Goal: Task Accomplishment & Management: Use online tool/utility

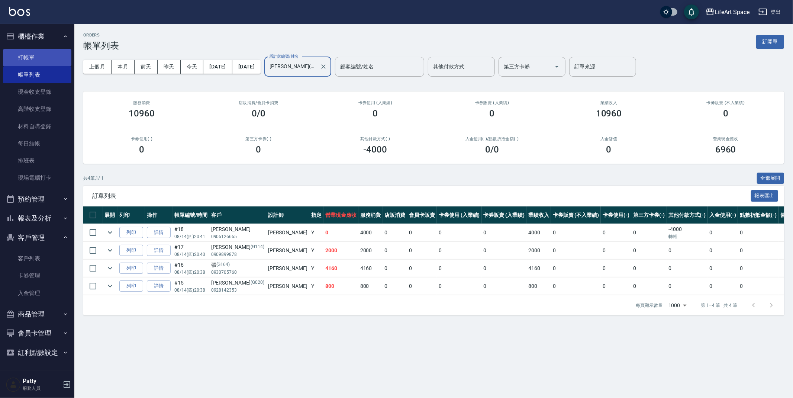
click at [50, 63] on link "打帳單" at bounding box center [37, 57] width 68 height 17
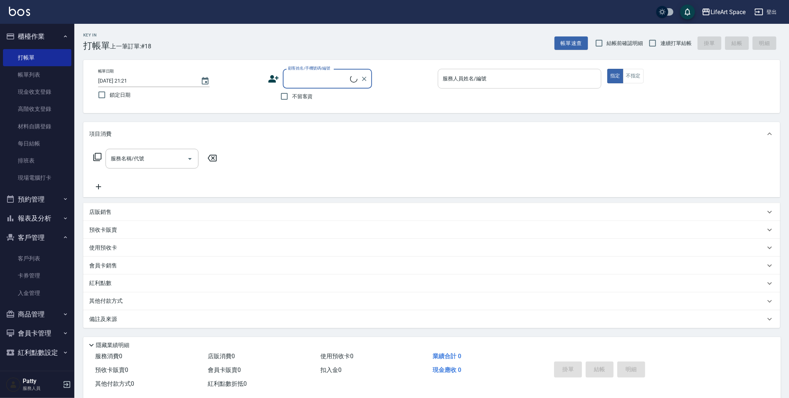
click at [524, 74] on input "服務人員姓名/編號" at bounding box center [519, 78] width 157 height 13
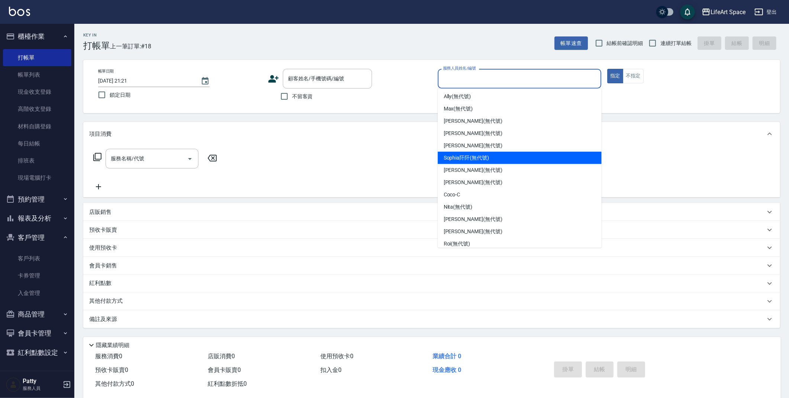
scroll to position [50, 0]
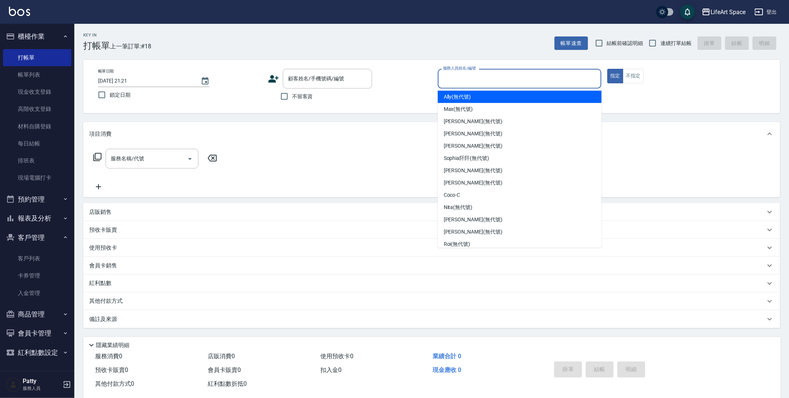
click at [468, 105] on span "[PERSON_NAME] (無代號)" at bounding box center [458, 109] width 29 height 8
type input "[PERSON_NAME](無代號)"
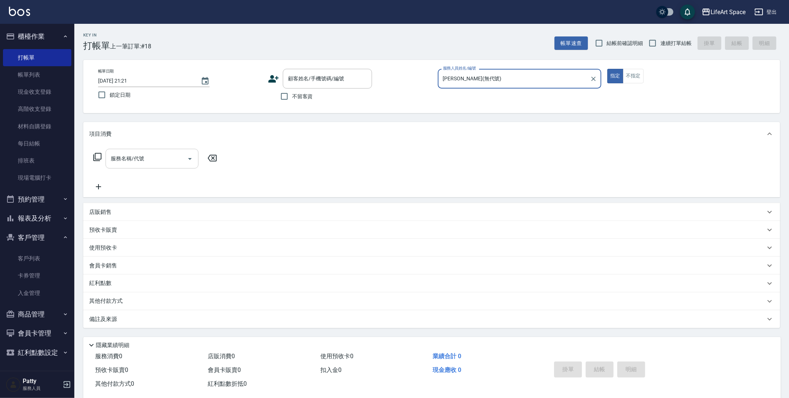
click at [164, 158] on input "服務名稱/代號" at bounding box center [146, 158] width 75 height 13
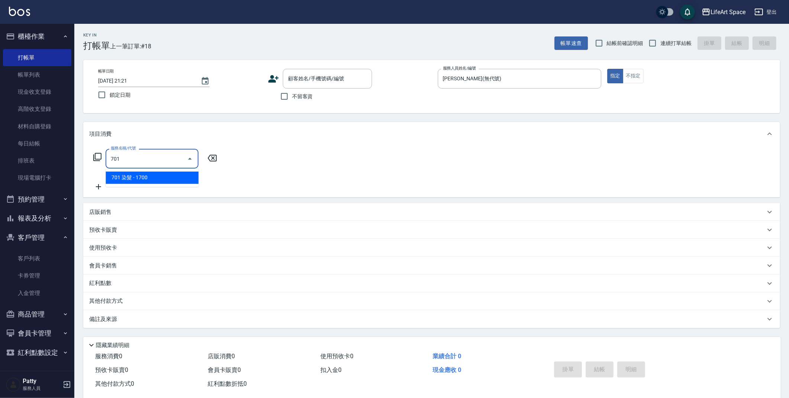
click at [162, 179] on span "701 染髮 - 1700" at bounding box center [152, 177] width 93 height 12
click at [222, 163] on input "1700" at bounding box center [215, 159] width 24 height 20
type input "701 染髮(701)"
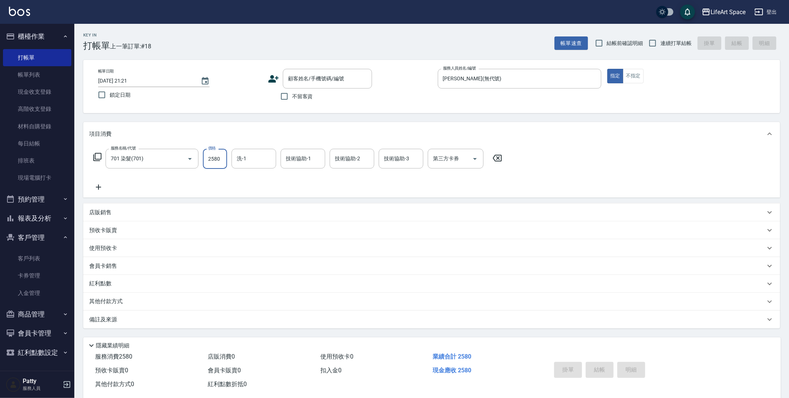
type input "2580"
click at [103, 184] on icon at bounding box center [98, 186] width 19 height 9
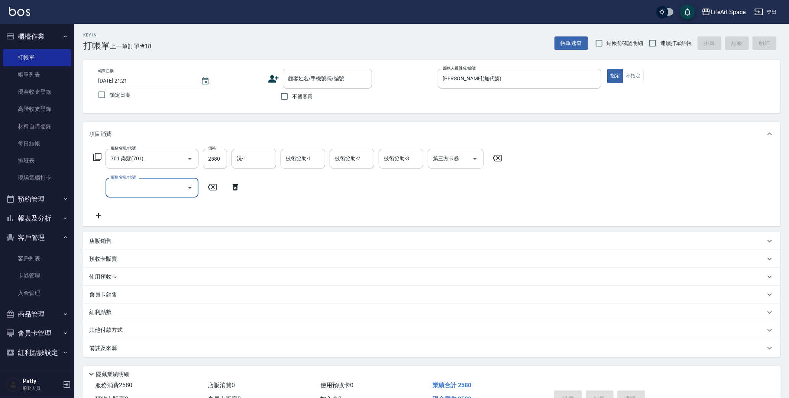
click at [136, 192] on input "服務名稱/代號" at bounding box center [146, 187] width 75 height 13
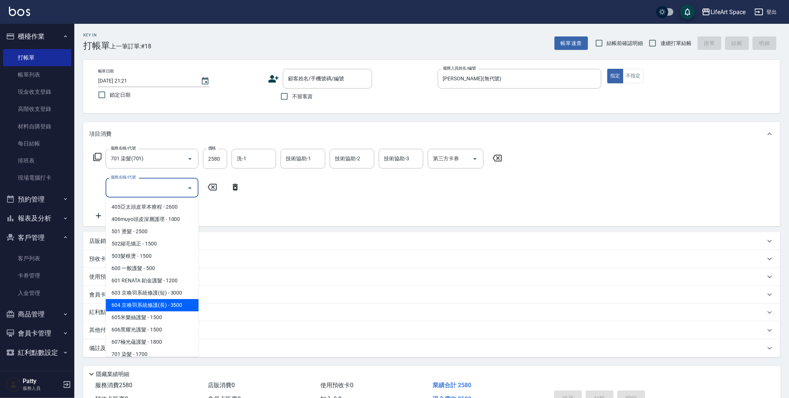
scroll to position [116, 0]
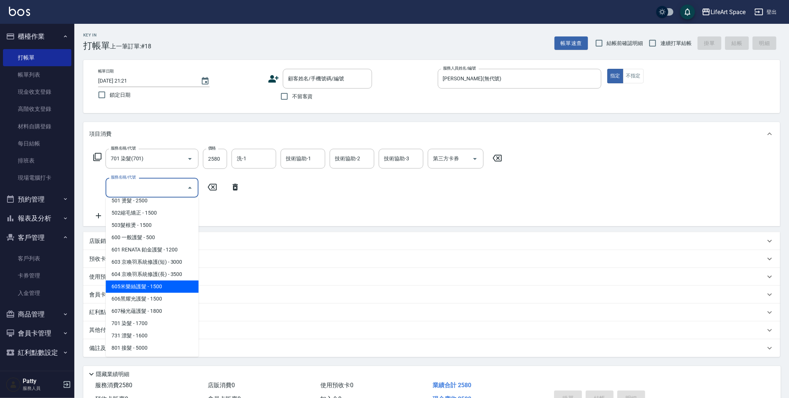
click at [167, 288] on span "605米樂絲護髮 - 1500" at bounding box center [152, 286] width 93 height 12
type input "605米樂絲護髮(605)"
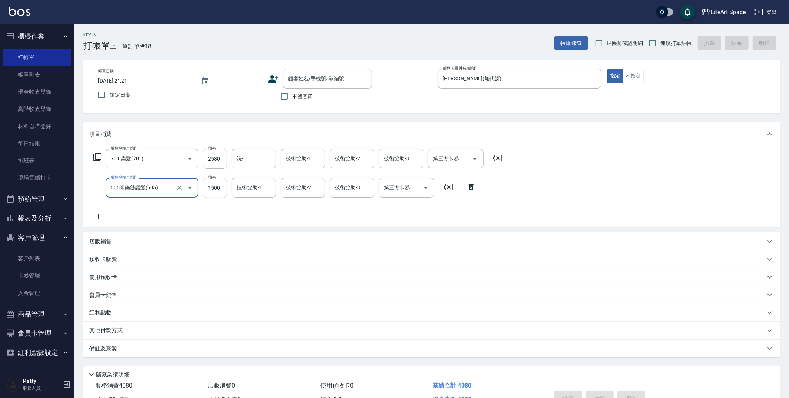
click at [297, 161] on div "技術協助-1 技術協助-1" at bounding box center [303, 159] width 45 height 20
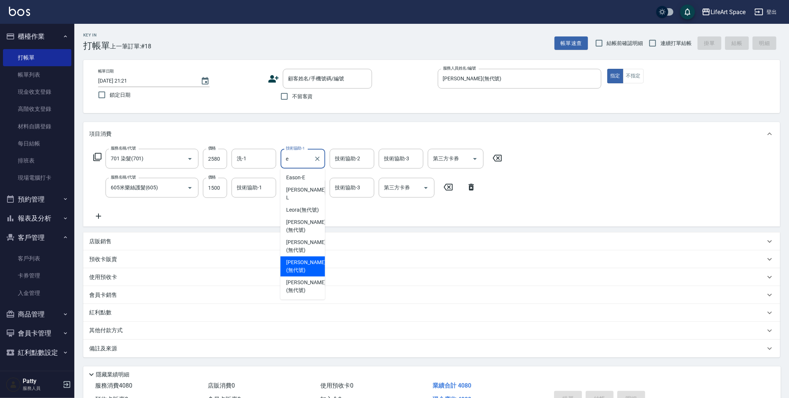
click at [306, 258] on span "[PERSON_NAME] (無代號)" at bounding box center [305, 266] width 39 height 16
type input "[PERSON_NAME](無代號)"
click at [261, 162] on input "洗-1" at bounding box center [254, 158] width 38 height 13
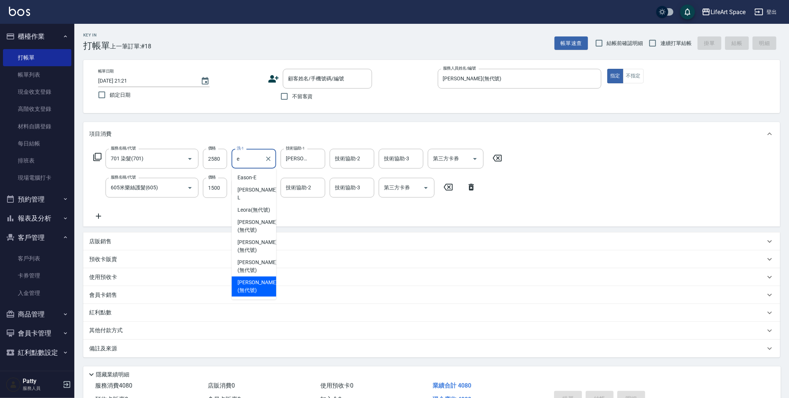
click at [259, 258] on span "[PERSON_NAME] (無代號)" at bounding box center [257, 266] width 39 height 16
type input "[PERSON_NAME](無代號)"
click at [351, 162] on input "技術協助-2" at bounding box center [352, 158] width 38 height 13
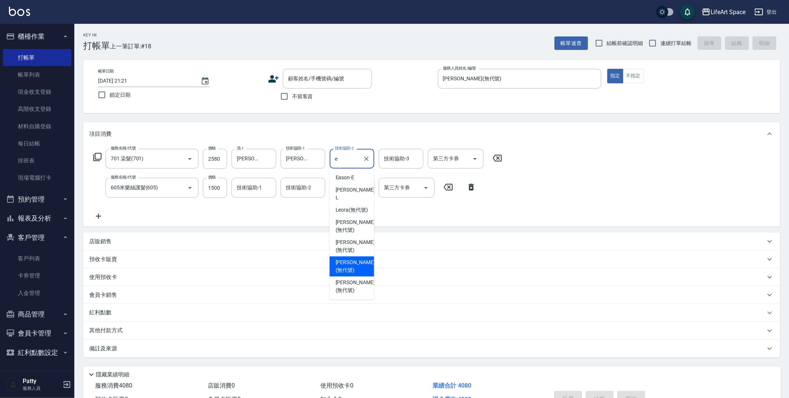
click at [355, 258] on span "[PERSON_NAME] (無代號)" at bounding box center [355, 266] width 39 height 16
click at [399, 165] on div "技術協助-3" at bounding box center [401, 159] width 45 height 20
type input "[PERSON_NAME](無代號)"
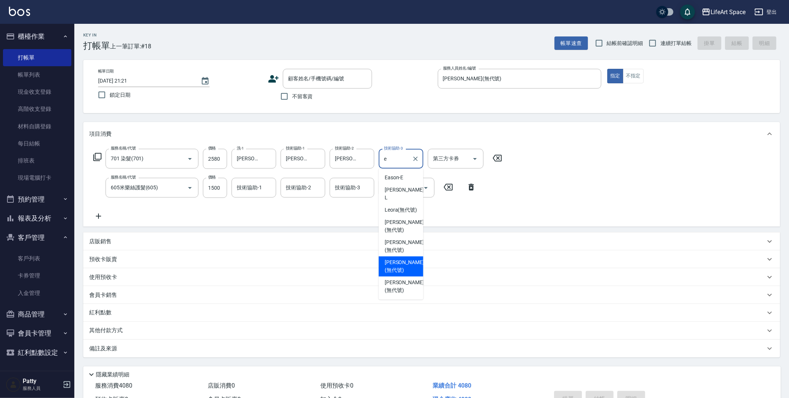
click at [404, 258] on span "[PERSON_NAME] (無代號)" at bounding box center [404, 266] width 39 height 16
type input "[PERSON_NAME](無代號)"
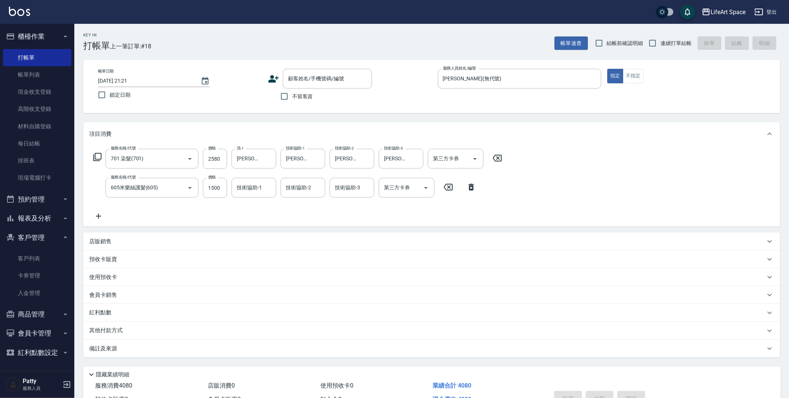
click at [266, 348] on div "備註及來源" at bounding box center [427, 349] width 676 height 8
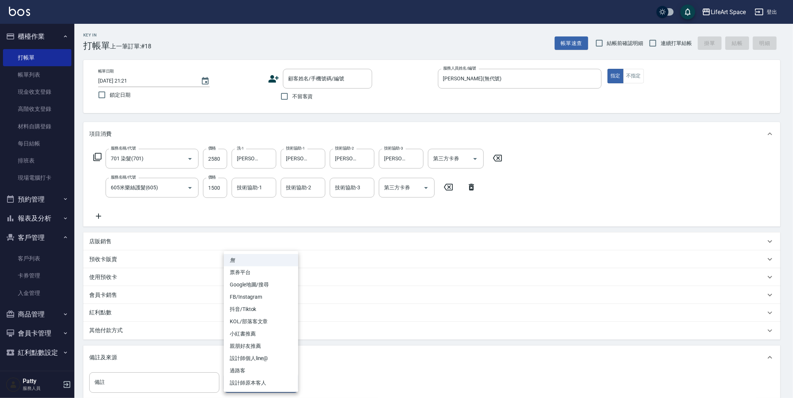
click at [287, 376] on body "LifeArt Space 登出 櫃檯作業 打帳單 帳單列表 現金收支登錄 高階收支登錄 材料自購登錄 每日結帳 排班表 現場電腦打卡 預約管理 預約管理 單…" at bounding box center [396, 244] width 793 height 488
click at [273, 381] on li "設計師原本客人" at bounding box center [261, 383] width 74 height 12
type input "設計師原本客人"
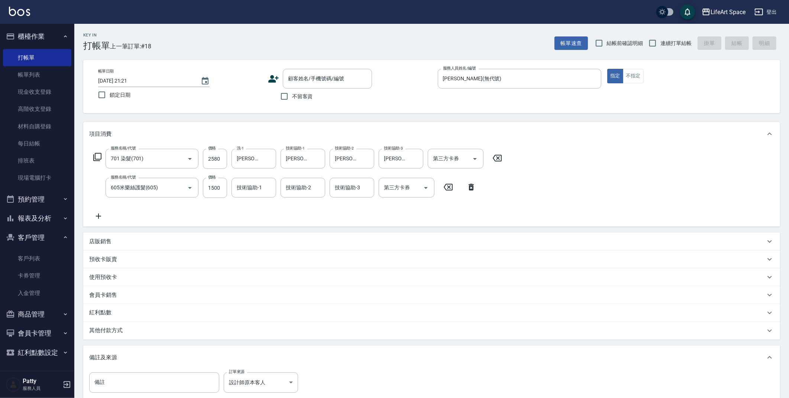
click at [306, 98] on span "不留客資" at bounding box center [302, 97] width 21 height 8
click at [292, 98] on input "不留客資" at bounding box center [285, 96] width 16 height 16
checkbox input "true"
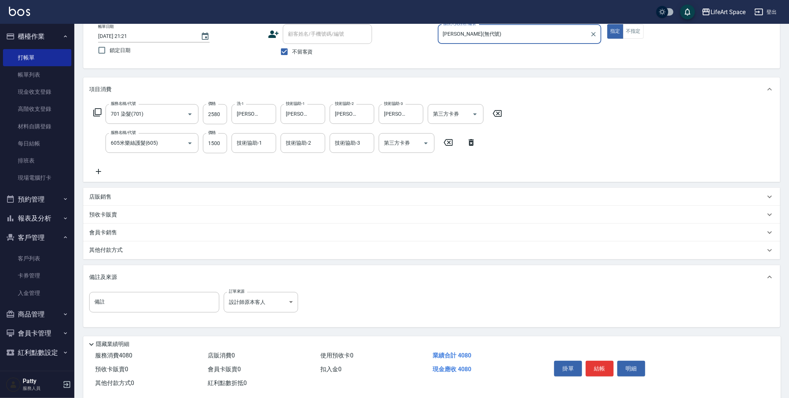
scroll to position [57, 0]
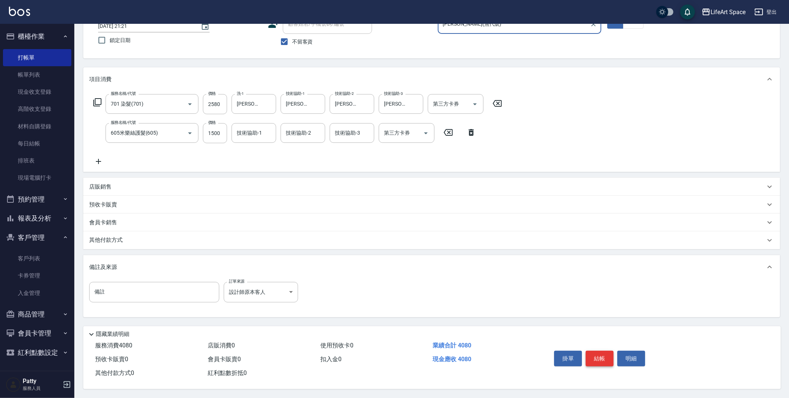
click at [605, 356] on button "結帳" at bounding box center [600, 358] width 28 height 16
